Goal: Information Seeking & Learning: Find specific fact

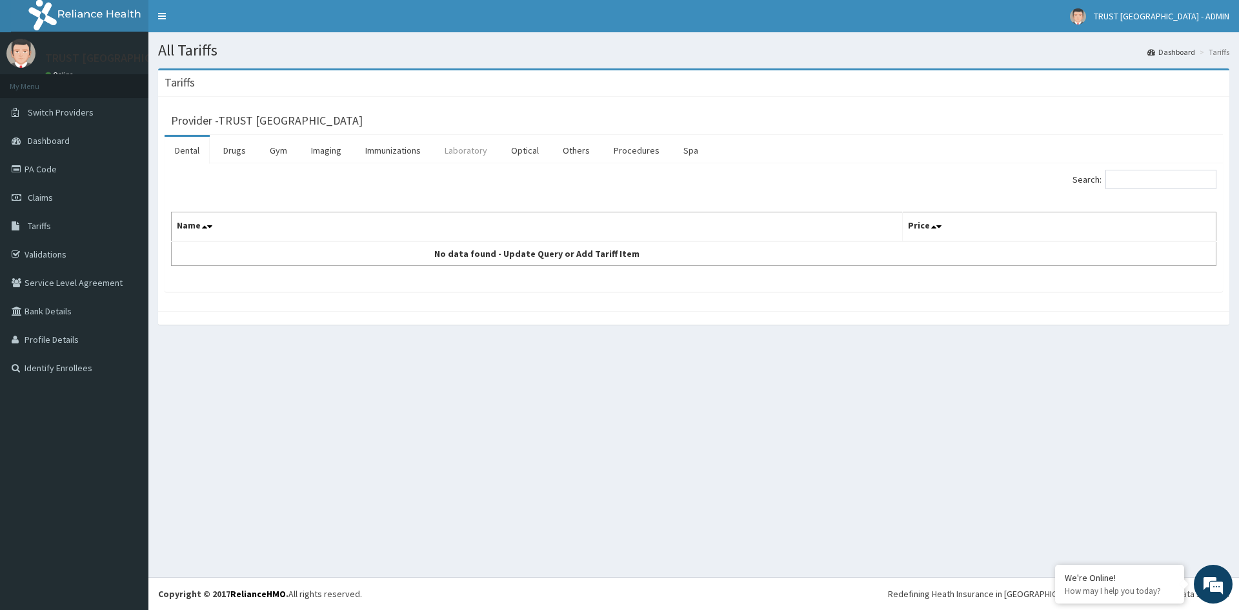
click at [476, 154] on link "Laboratory" at bounding box center [465, 150] width 63 height 27
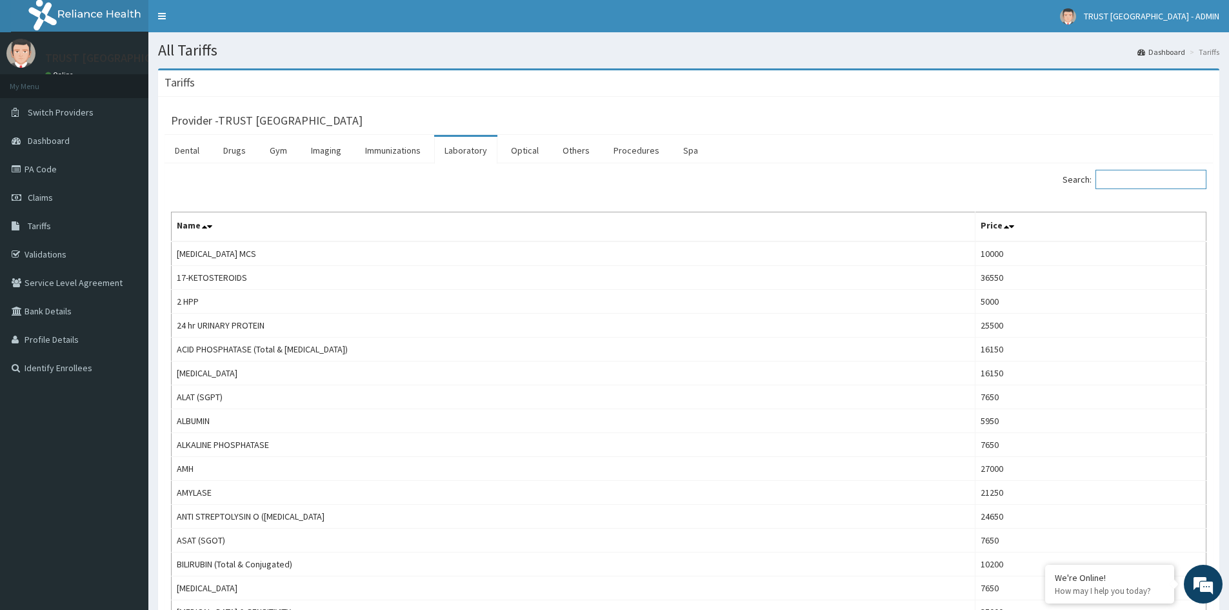
click at [1156, 188] on input "Search:" at bounding box center [1151, 179] width 111 height 19
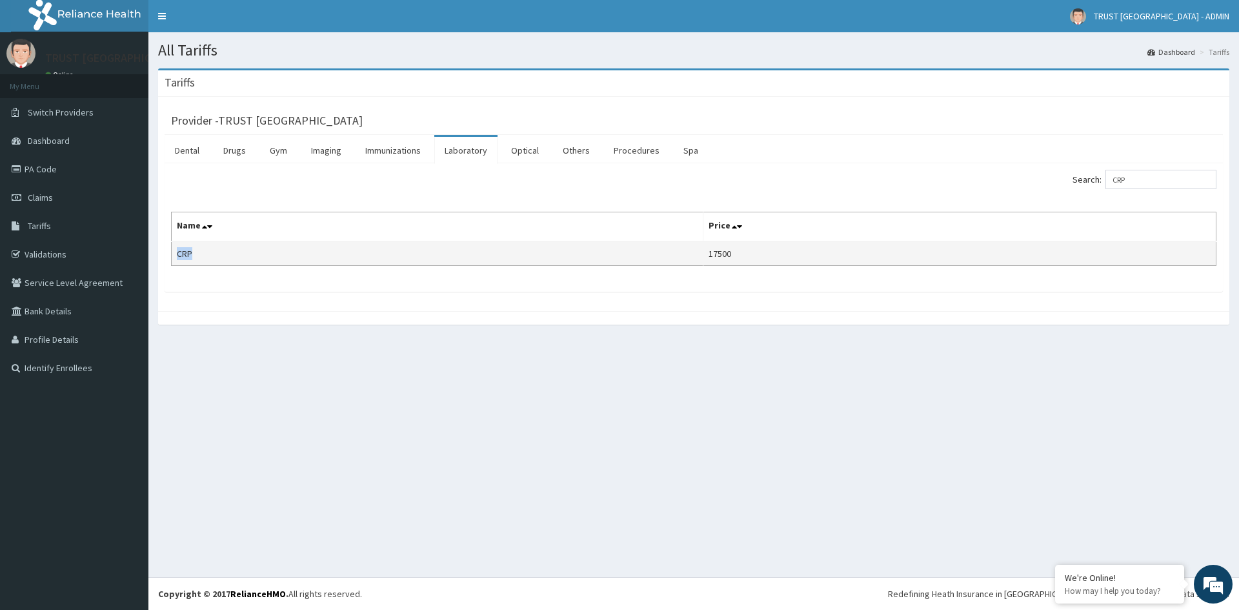
drag, startPoint x: 199, startPoint y: 254, endPoint x: 176, endPoint y: 256, distance: 22.7
click at [176, 256] on td "CRP" at bounding box center [438, 253] width 532 height 25
copy td "CRP"
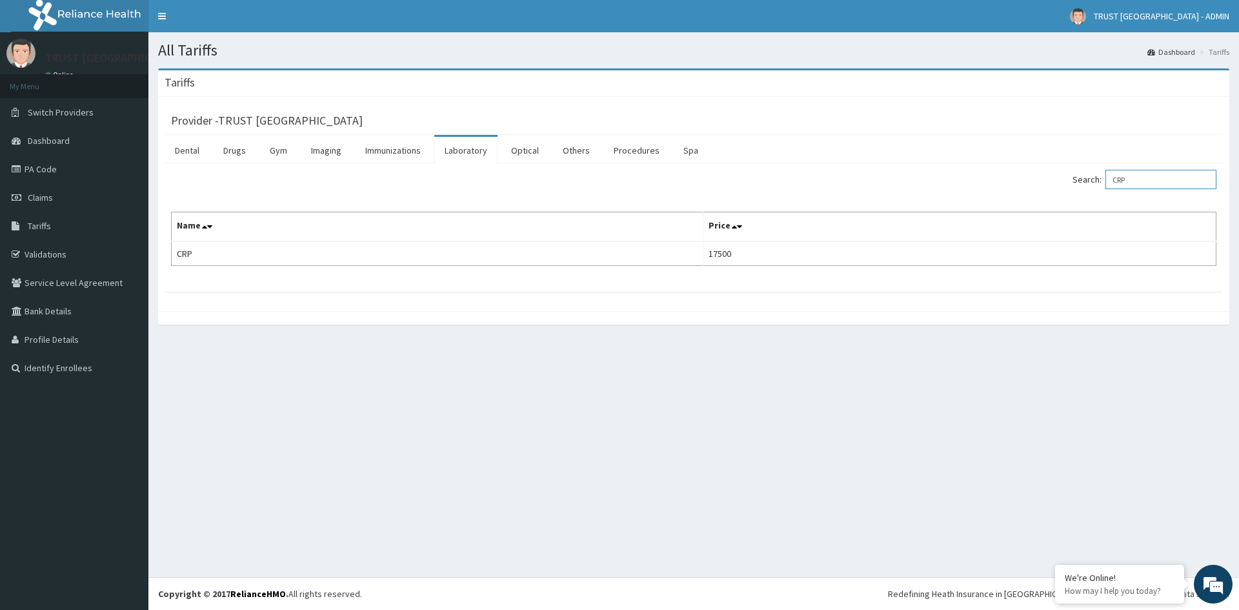
drag, startPoint x: 1175, startPoint y: 178, endPoint x: 1111, endPoint y: 179, distance: 64.5
click at [1111, 179] on label "Search: CRP" at bounding box center [1145, 179] width 144 height 19
paste input "Pylori"
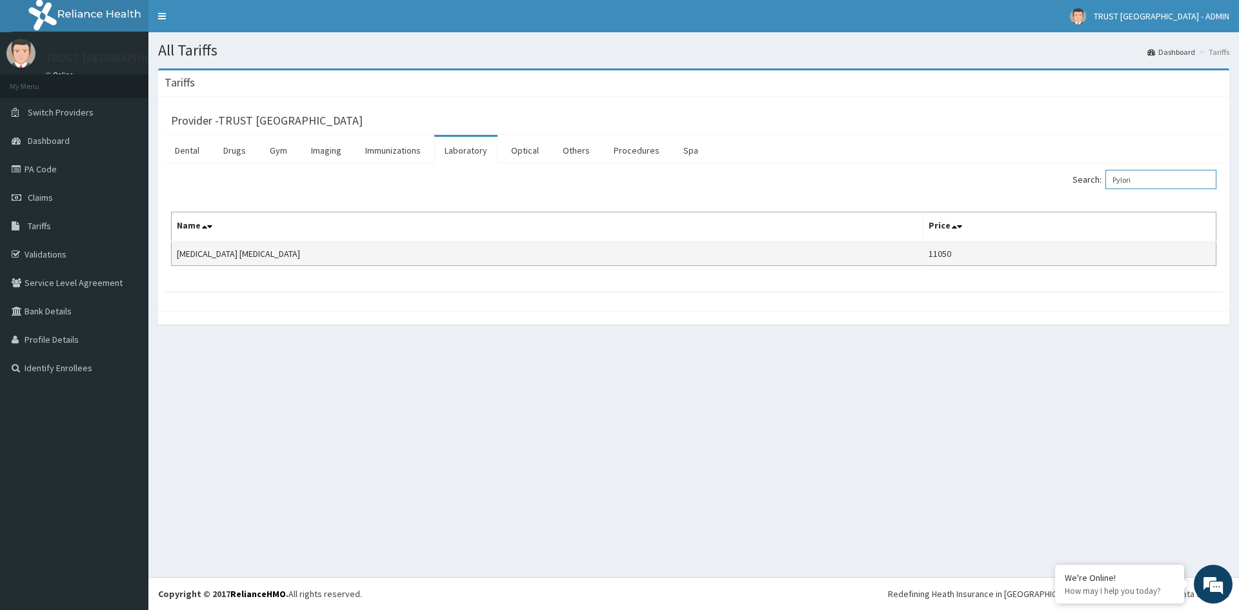
type input "Pylori"
drag, startPoint x: 323, startPoint y: 256, endPoint x: 176, endPoint y: 255, distance: 147.1
click at [176, 255] on td "[MEDICAL_DATA] [MEDICAL_DATA]" at bounding box center [548, 253] width 752 height 25
copy td "[MEDICAL_DATA] [MEDICAL_DATA]"
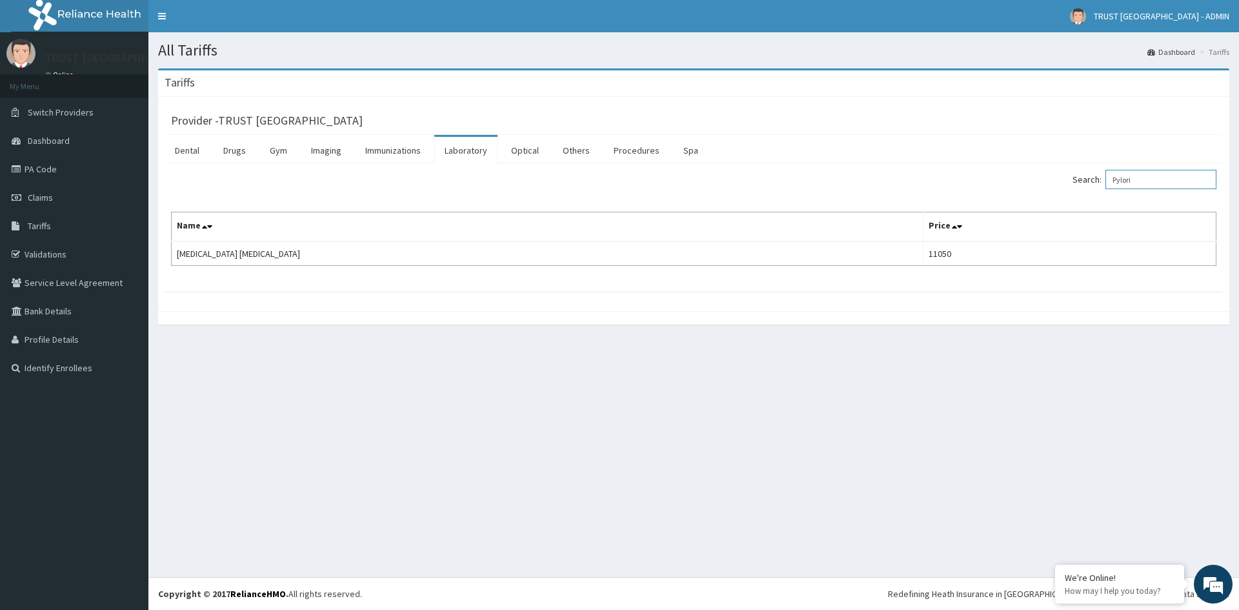
drag, startPoint x: 1167, startPoint y: 177, endPoint x: 1003, endPoint y: 192, distance: 165.2
click at [1003, 192] on div "Search: Pylori" at bounding box center [959, 181] width 513 height 23
